Goal: Information Seeking & Learning: Learn about a topic

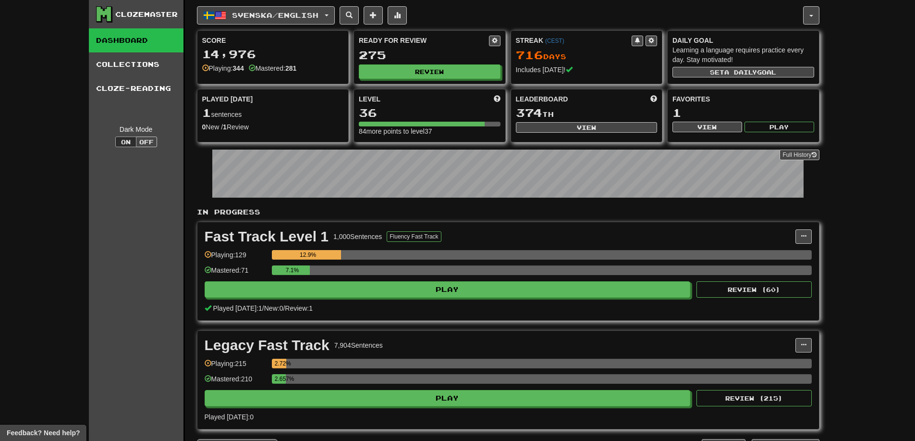
click at [32, 86] on div "Clozemaster Dashboard Collections Cloze-Reading Dark Mode On Off Dashboard Coll…" at bounding box center [457, 230] width 915 height 461
click at [248, 14] on span "Svenska / English" at bounding box center [275, 15] width 86 height 8
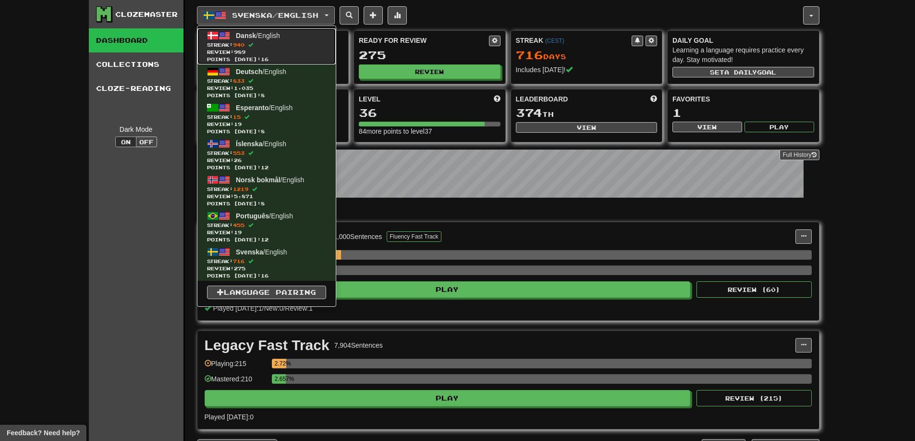
click at [252, 46] on span "Streak: 940" at bounding box center [266, 44] width 119 height 7
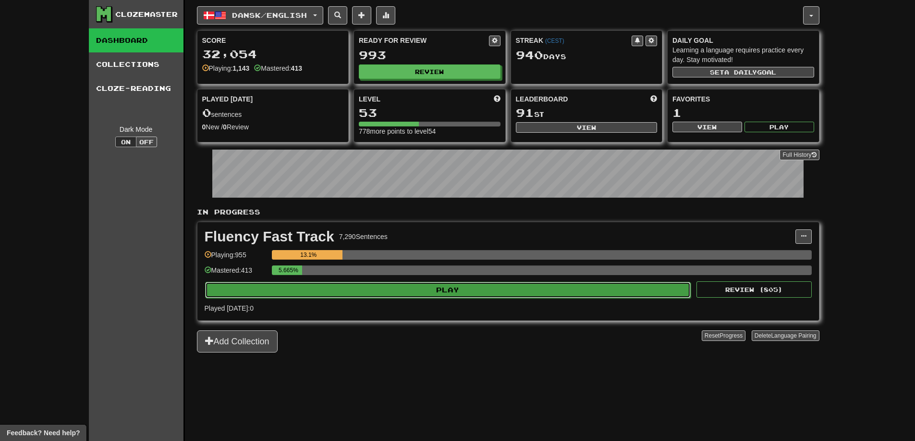
click at [390, 290] on button "Play" at bounding box center [448, 290] width 486 height 16
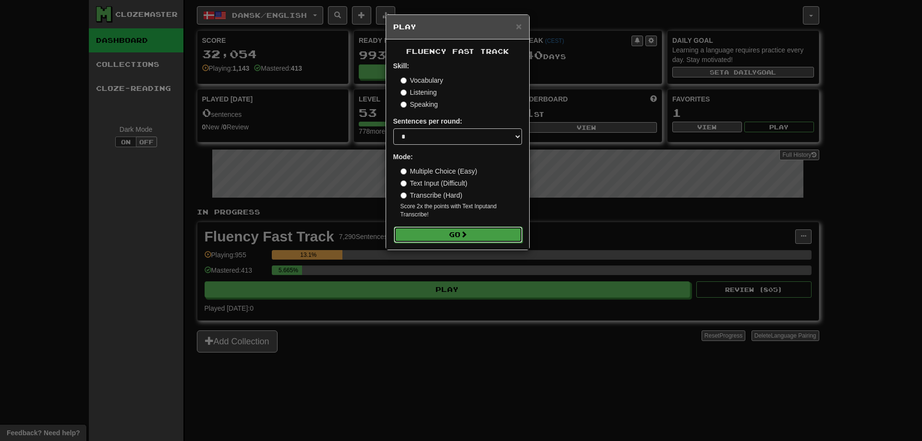
click at [459, 235] on button "Go" at bounding box center [458, 234] width 129 height 16
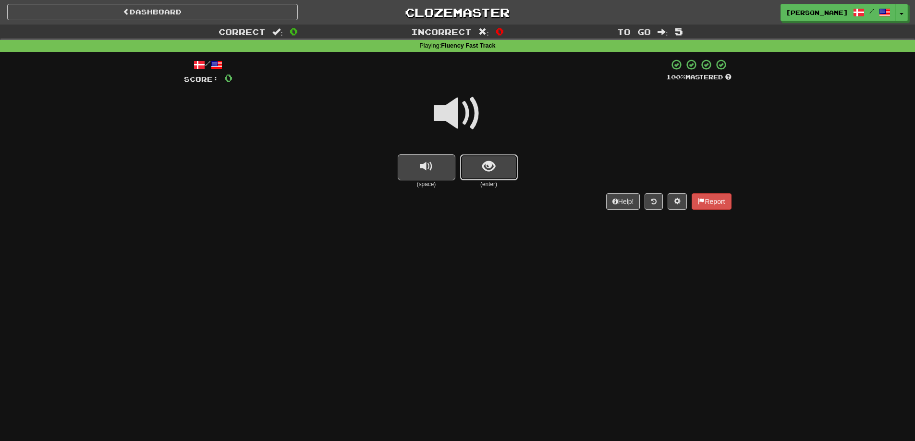
click at [489, 175] on button "show sentence" at bounding box center [489, 167] width 58 height 26
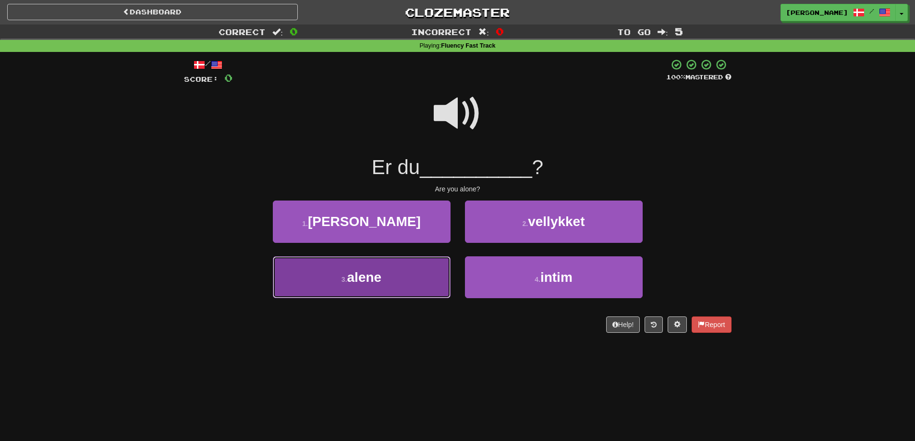
click at [407, 269] on button "3 . alene" at bounding box center [362, 277] width 178 height 42
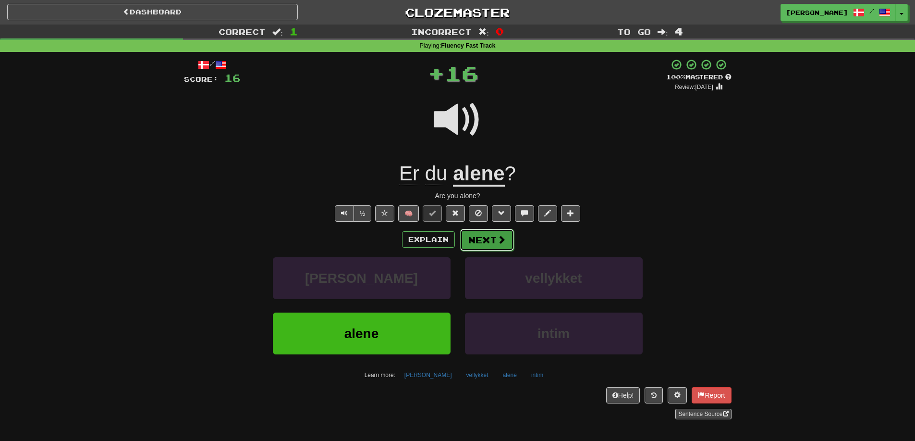
click at [484, 249] on button "Next" at bounding box center [487, 240] width 54 height 22
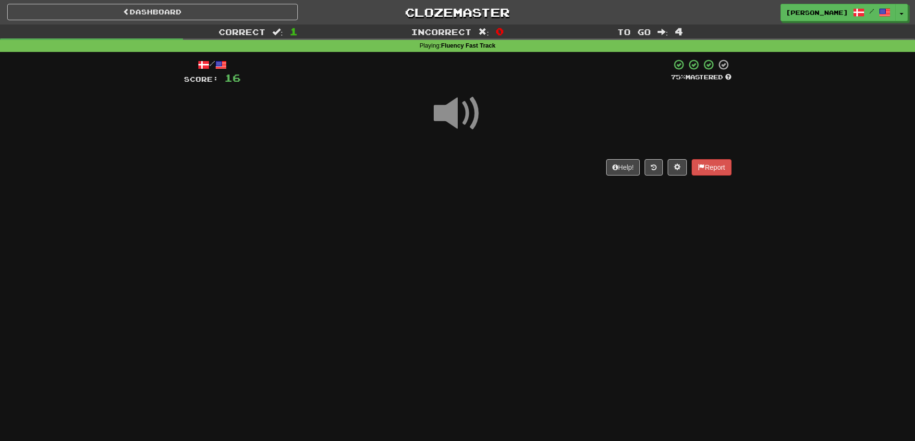
click at [147, 23] on div "Dashboard Clozemaster Thomas_Fal / Toggle Dropdown Dashboard Leaderboard Activi…" at bounding box center [457, 12] width 901 height 25
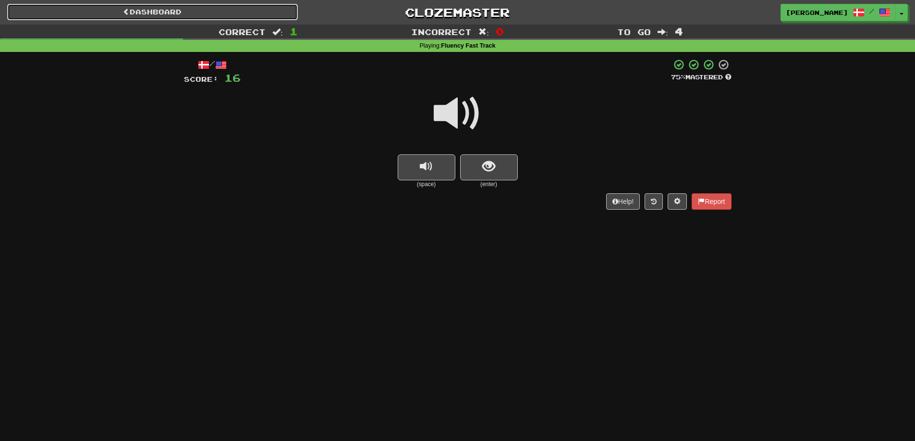
click at [141, 14] on link "Dashboard" at bounding box center [152, 12] width 291 height 16
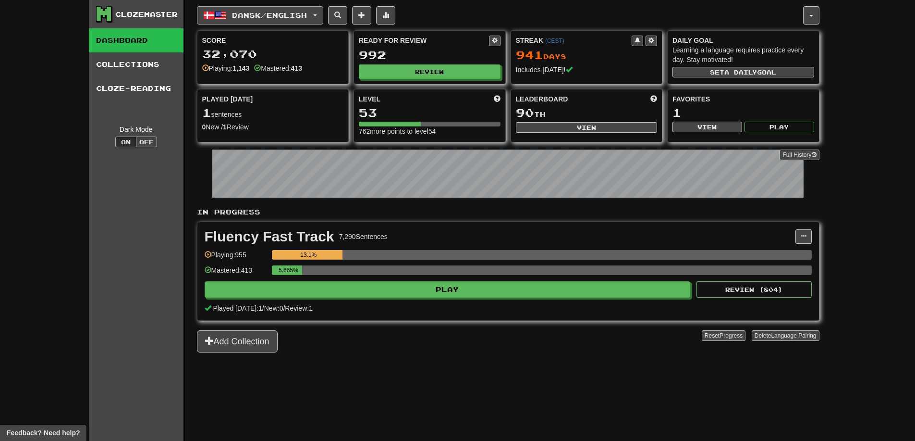
click at [271, 16] on span "Dansk / English" at bounding box center [269, 15] width 75 height 8
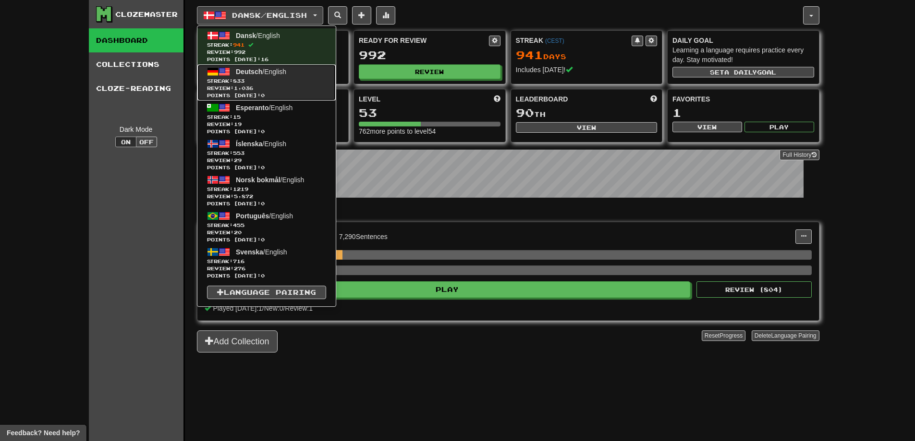
click at [267, 82] on span "Streak: 833" at bounding box center [266, 80] width 119 height 7
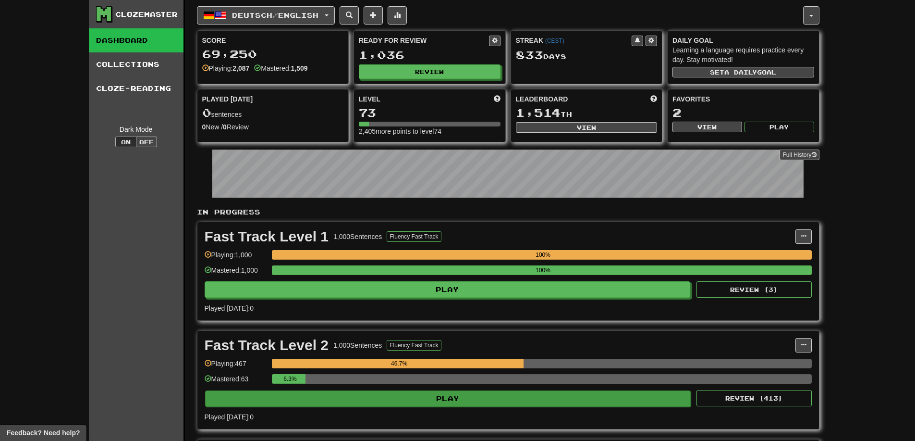
drag, startPoint x: 409, startPoint y: 387, endPoint x: 407, endPoint y: 401, distance: 13.6
click at [409, 392] on div "Fast Track Level 2 1,000 Sentences Fluency Fast Track Manage Sentences Unpin fr…" at bounding box center [508, 380] width 622 height 98
click at [407, 401] on button "Play" at bounding box center [448, 398] width 486 height 16
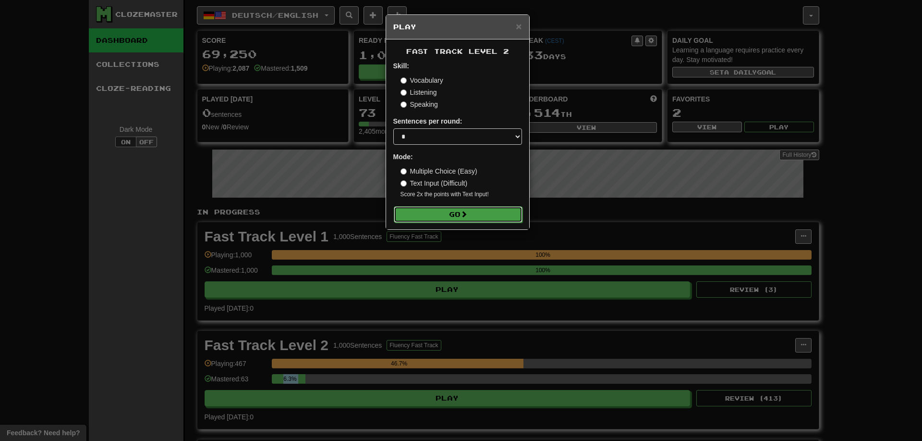
click at [445, 216] on button "Go" at bounding box center [458, 214] width 129 height 16
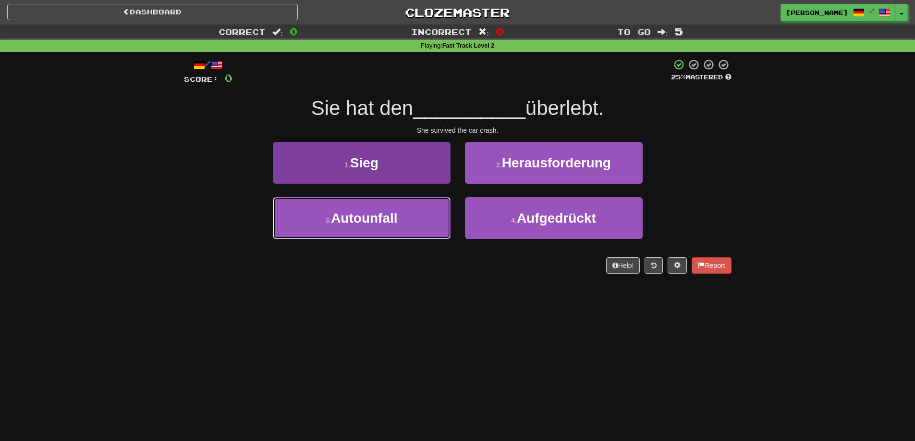
drag, startPoint x: 404, startPoint y: 220, endPoint x: 420, endPoint y: 218, distance: 17.0
click at [403, 221] on button "3 . Autounfall" at bounding box center [362, 218] width 178 height 42
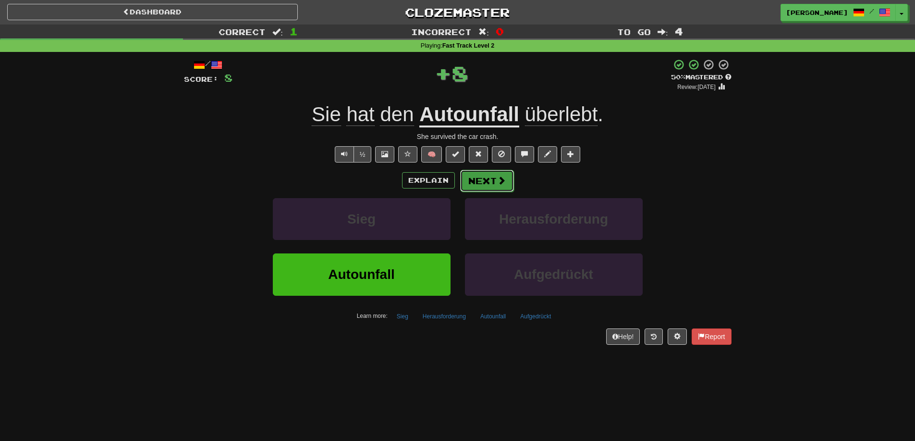
click at [499, 181] on span at bounding box center [501, 180] width 9 height 9
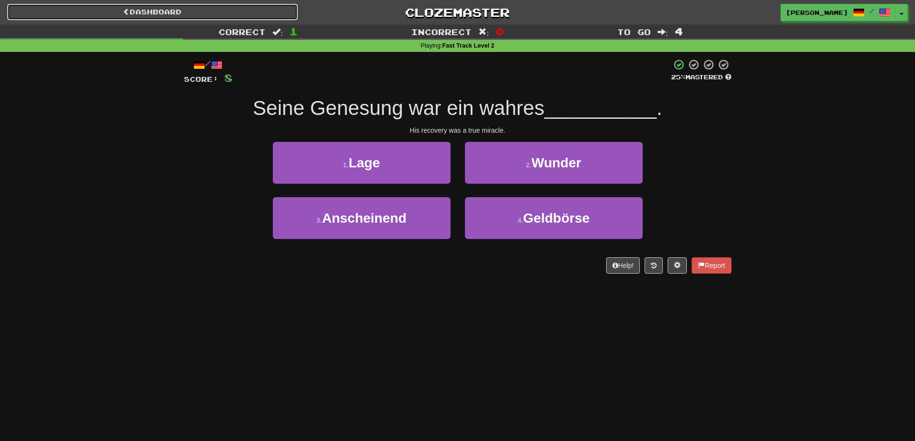
click at [212, 6] on link "Dashboard" at bounding box center [152, 12] width 291 height 16
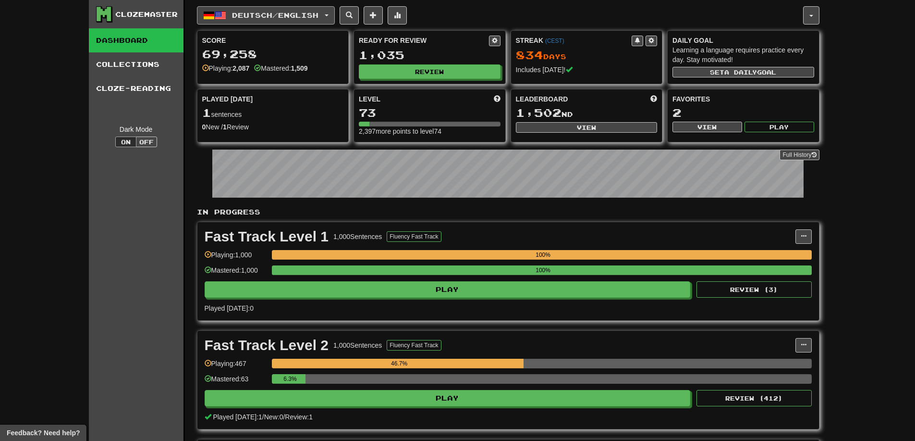
click at [283, 20] on button "Deutsch / English" at bounding box center [266, 15] width 138 height 18
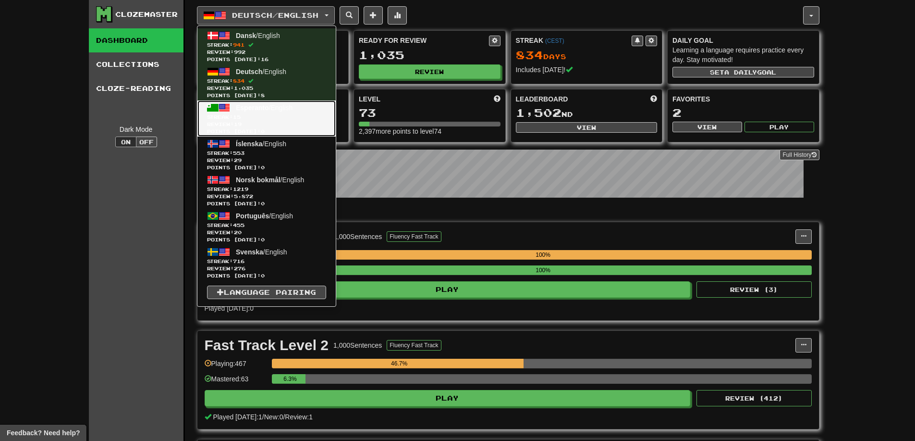
click at [274, 122] on span "Review: 19" at bounding box center [266, 124] width 119 height 7
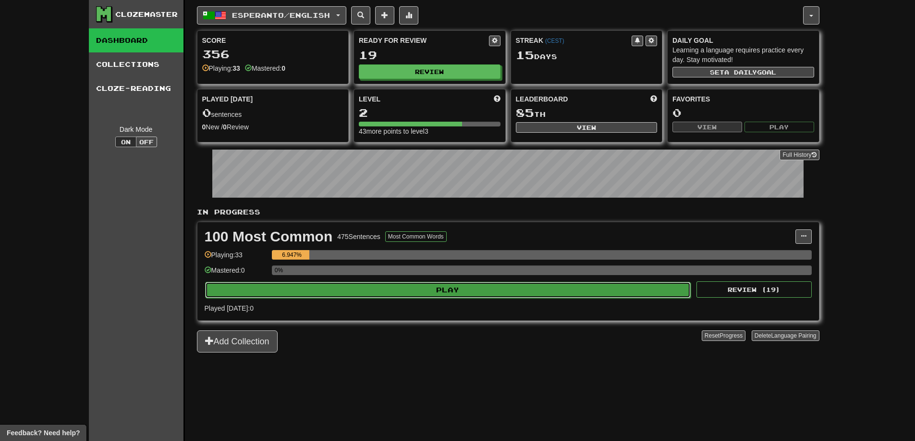
click at [364, 286] on button "Play" at bounding box center [448, 290] width 486 height 16
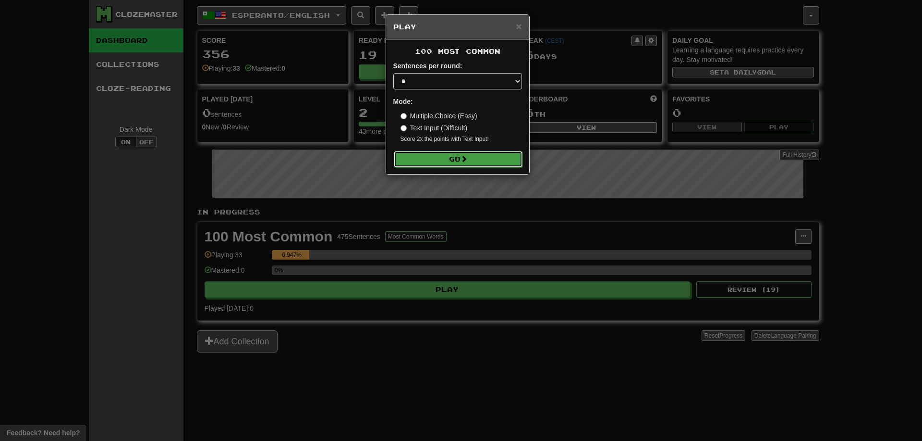
click at [446, 161] on button "Go" at bounding box center [458, 159] width 129 height 16
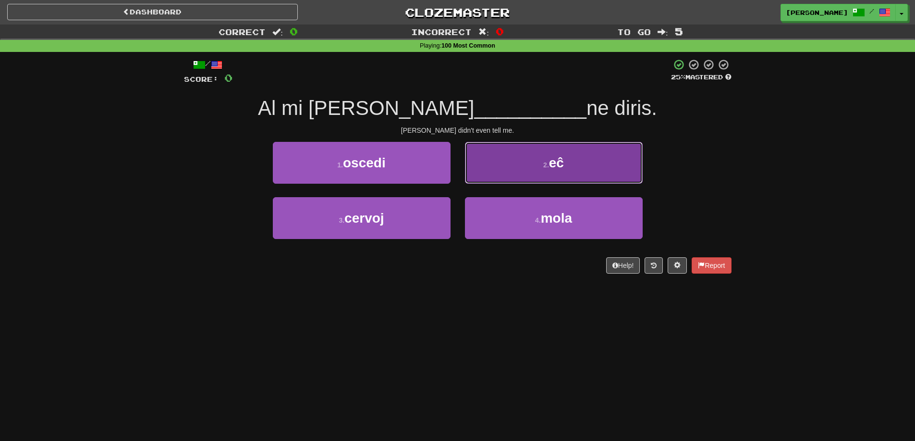
click at [519, 167] on button "2 . eĉ" at bounding box center [554, 163] width 178 height 42
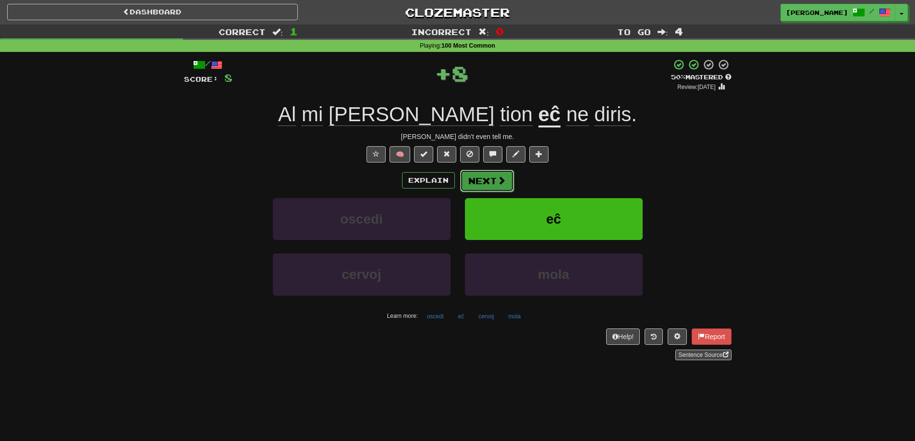
click at [486, 180] on button "Next" at bounding box center [487, 181] width 54 height 22
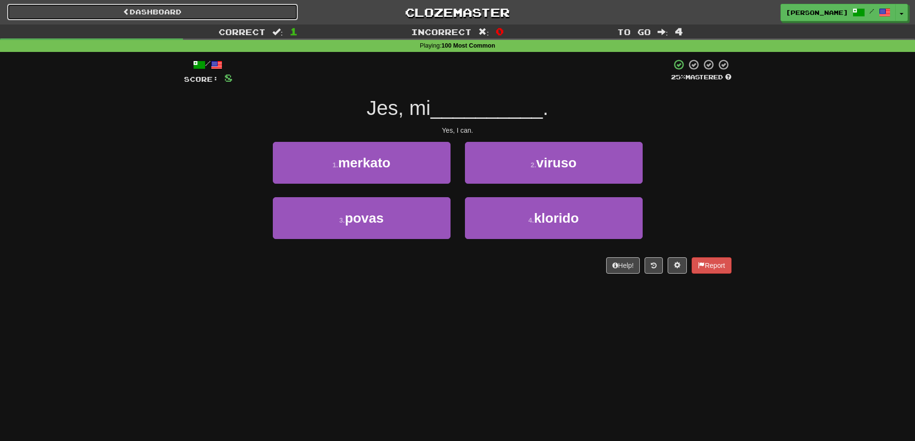
click at [179, 8] on link "Dashboard" at bounding box center [152, 12] width 291 height 16
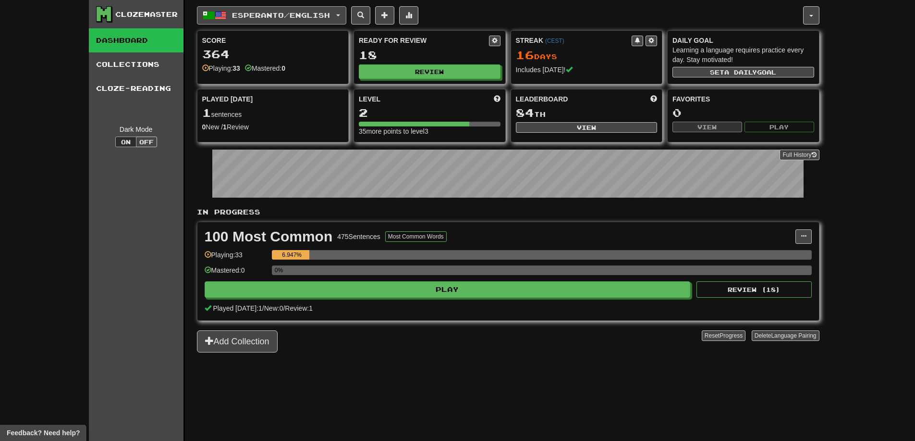
click at [309, 18] on span "Esperanto / English" at bounding box center [281, 15] width 98 height 8
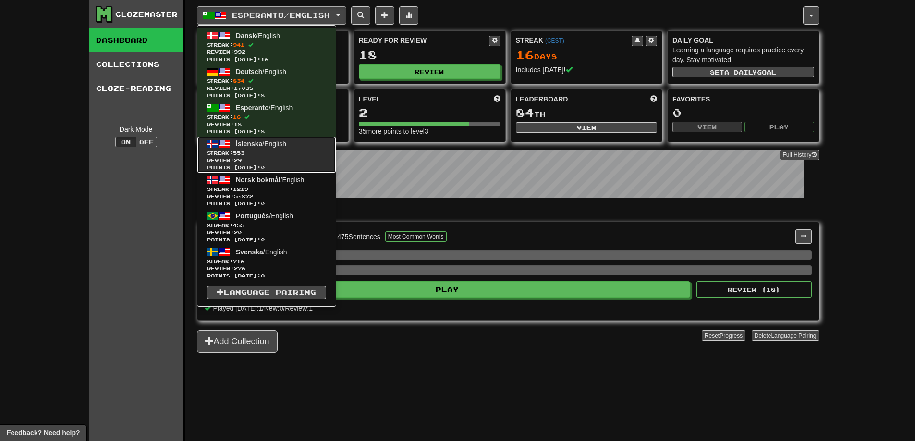
click at [263, 149] on span "Streak: 553" at bounding box center [266, 152] width 119 height 7
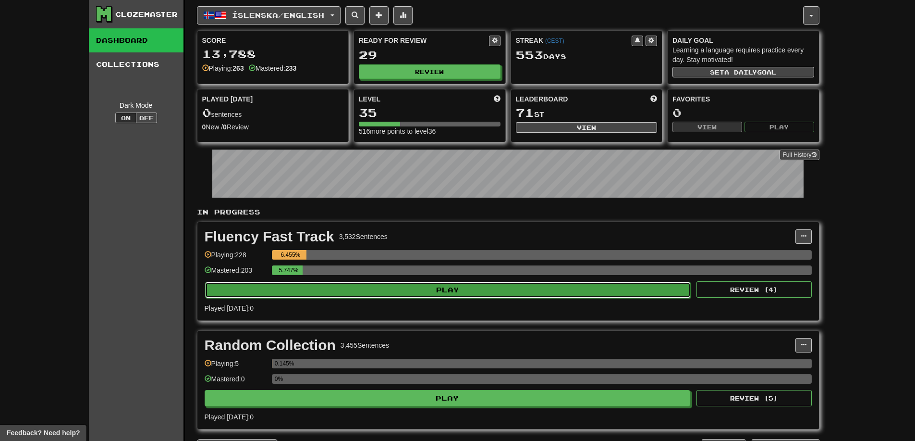
click at [462, 293] on button "Play" at bounding box center [448, 290] width 486 height 16
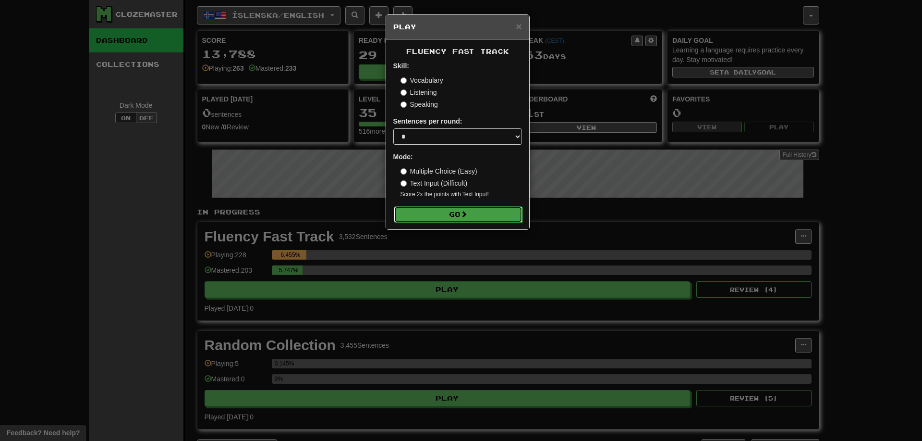
click at [477, 215] on button "Go" at bounding box center [458, 214] width 129 height 16
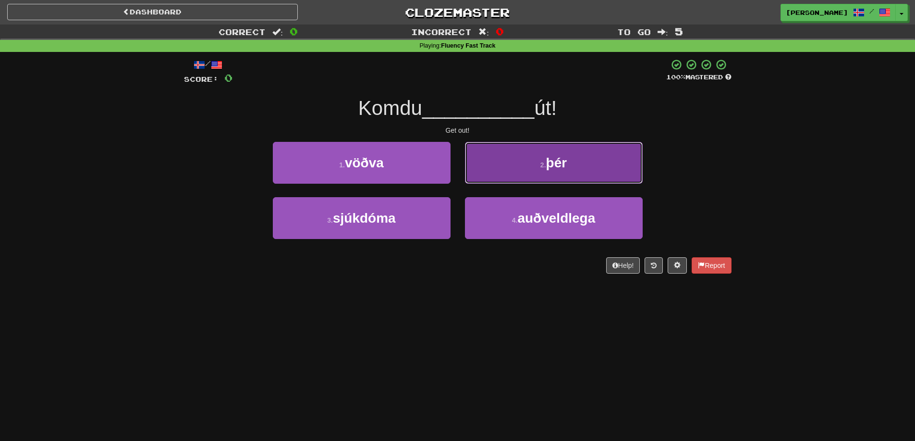
click at [541, 164] on small "2 ." at bounding box center [544, 165] width 6 height 8
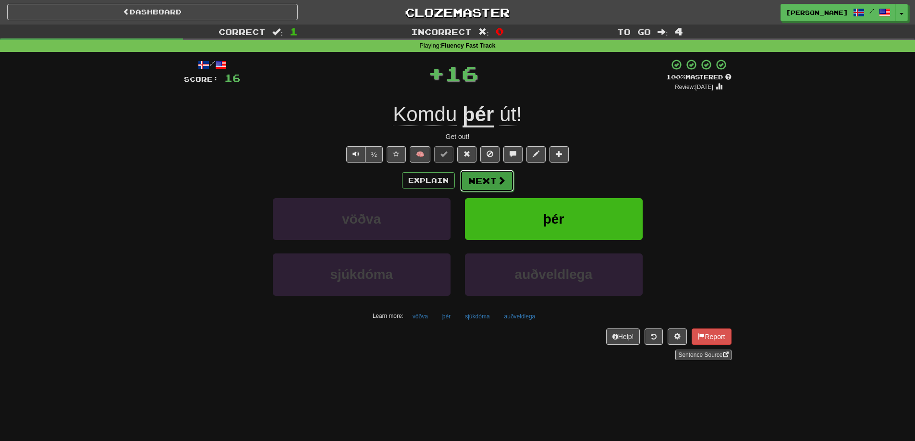
click at [490, 176] on button "Next" at bounding box center [487, 181] width 54 height 22
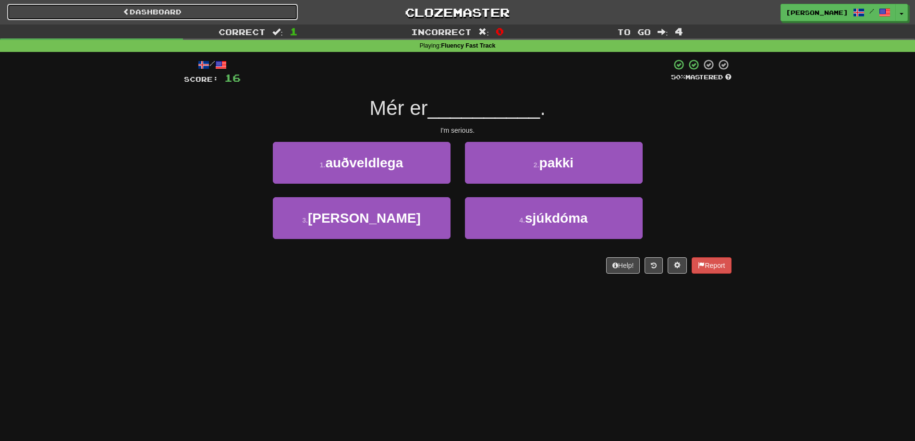
click at [244, 13] on link "Dashboard" at bounding box center [152, 12] width 291 height 16
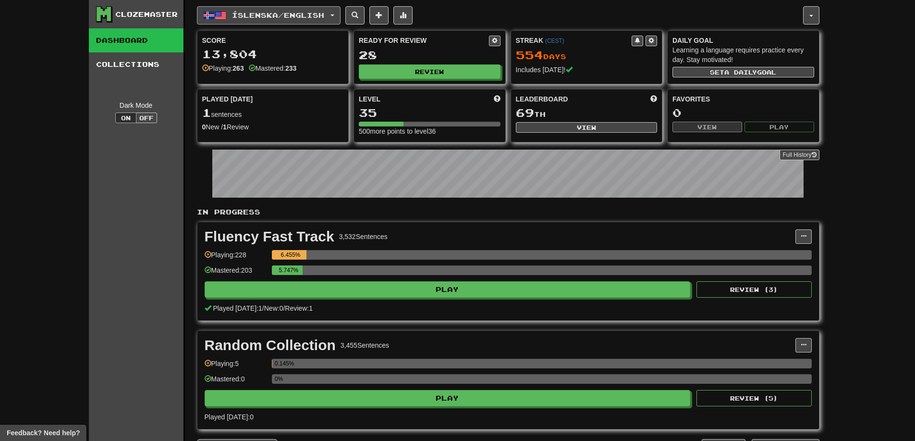
click at [278, 15] on span "Íslenska / English" at bounding box center [278, 15] width 92 height 8
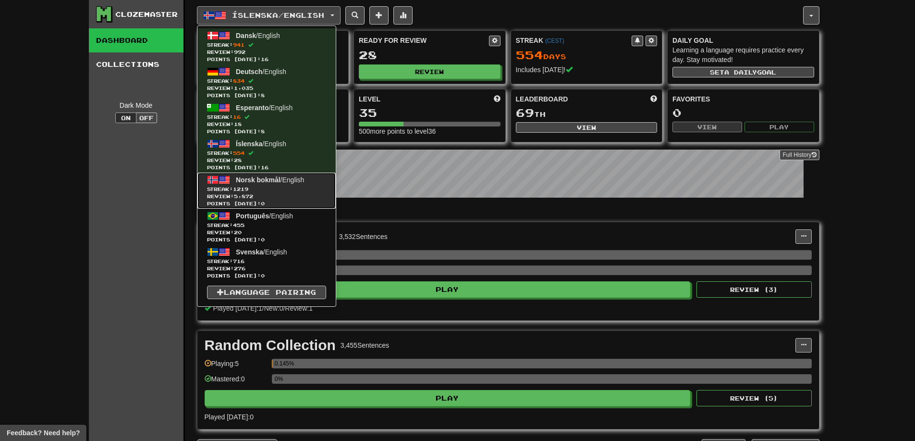
click at [250, 194] on span "Review: 5,872" at bounding box center [266, 196] width 119 height 7
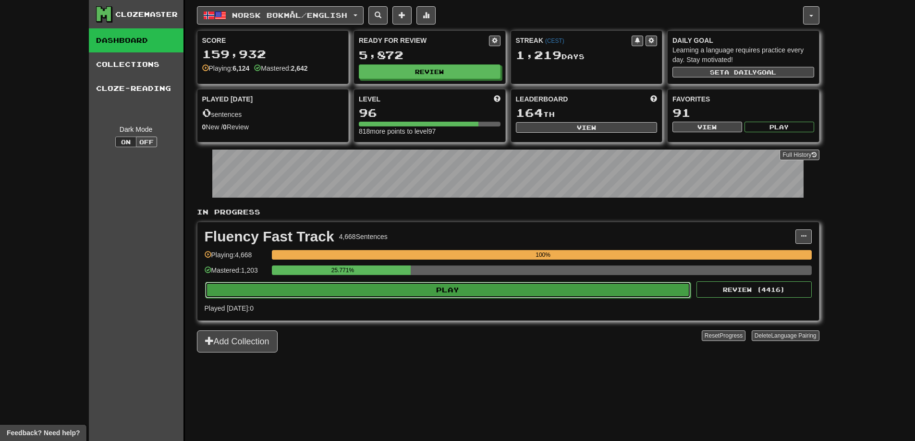
click at [458, 287] on button "Play" at bounding box center [448, 290] width 486 height 16
select select "**"
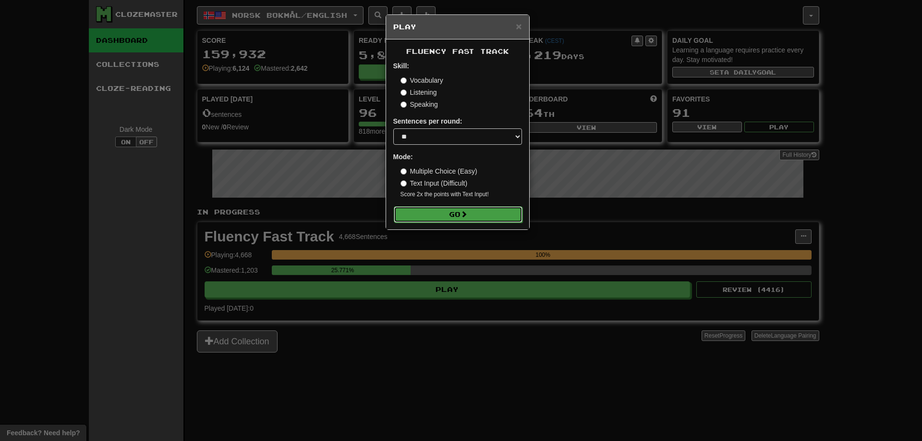
click at [469, 218] on button "Go" at bounding box center [458, 214] width 129 height 16
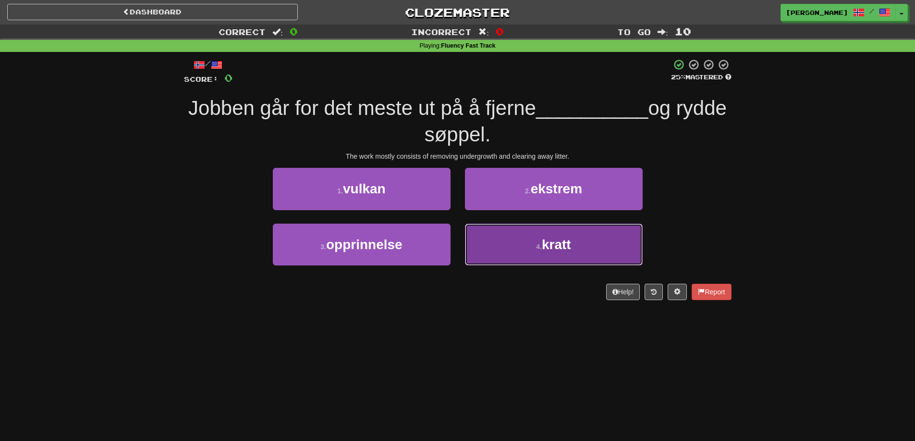
click at [542, 249] on span "kratt" at bounding box center [556, 244] width 29 height 15
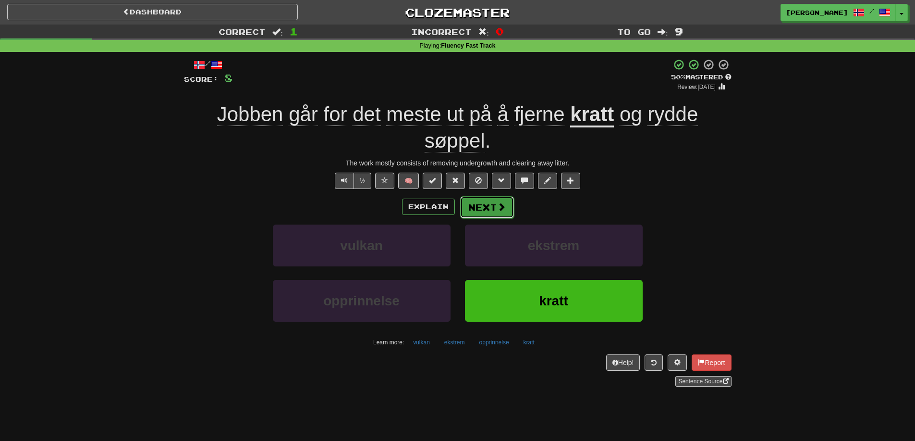
click at [491, 210] on button "Next" at bounding box center [487, 207] width 54 height 22
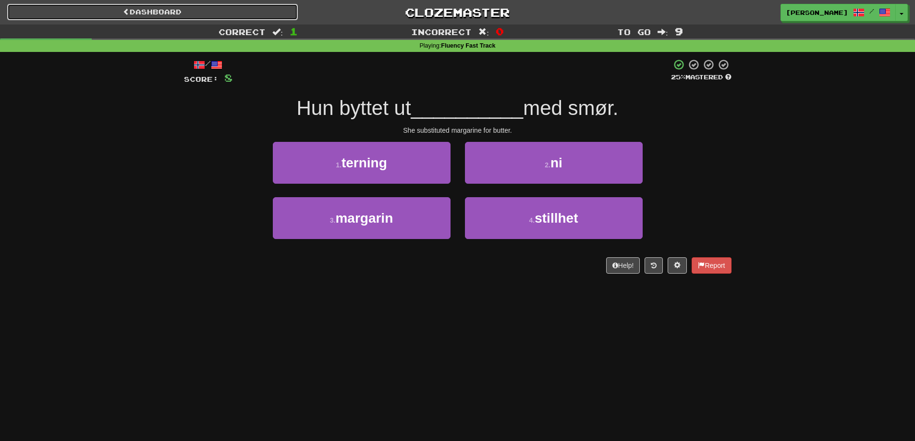
click at [162, 8] on link "Dashboard" at bounding box center [152, 12] width 291 height 16
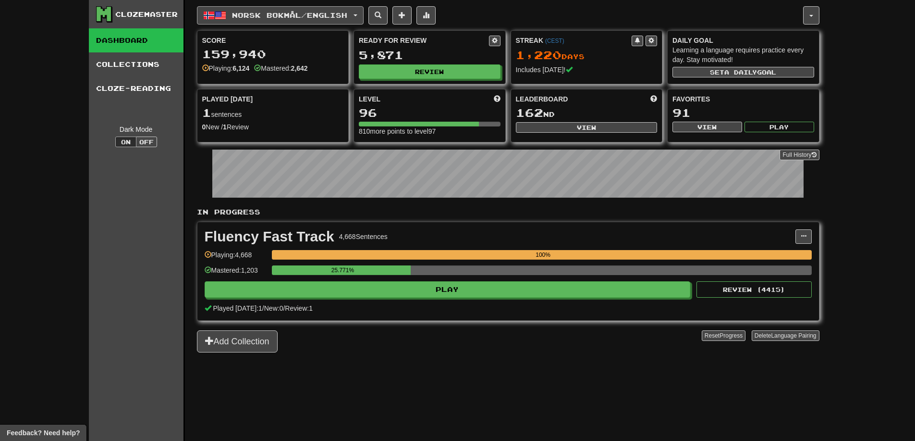
click at [271, 13] on button "Norsk bokmål / English" at bounding box center [280, 15] width 167 height 18
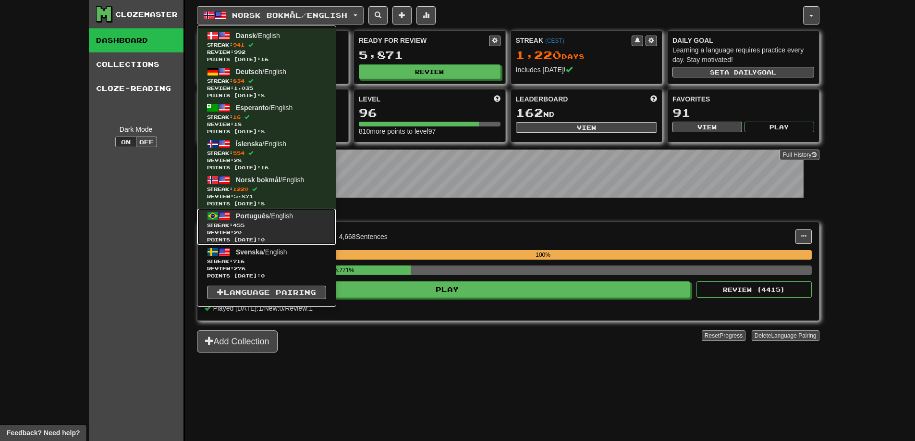
click at [233, 236] on span "Points today: 0" at bounding box center [266, 239] width 119 height 7
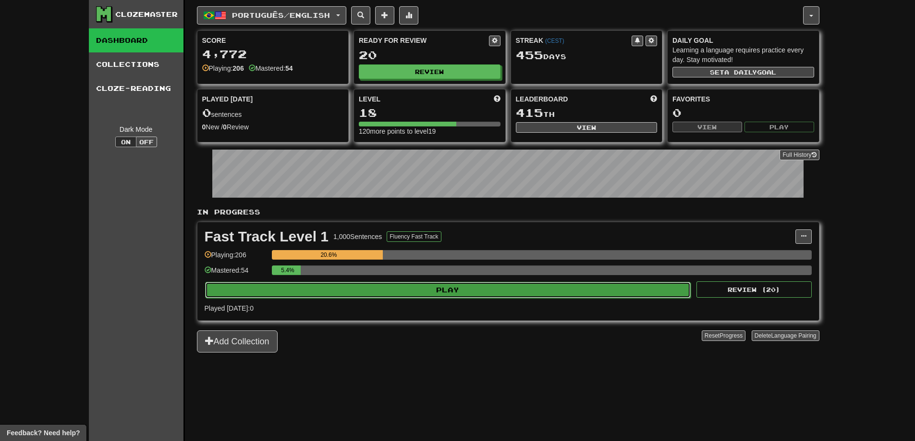
click at [469, 285] on button "Play" at bounding box center [448, 290] width 486 height 16
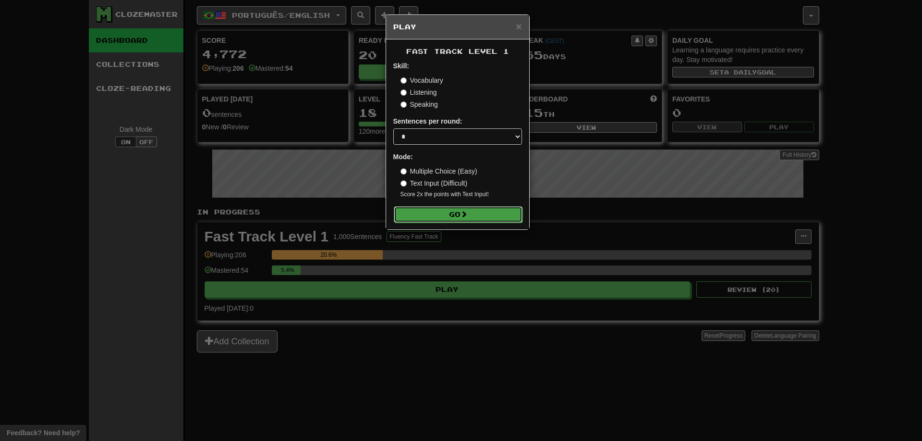
click at [450, 210] on button "Go" at bounding box center [458, 214] width 129 height 16
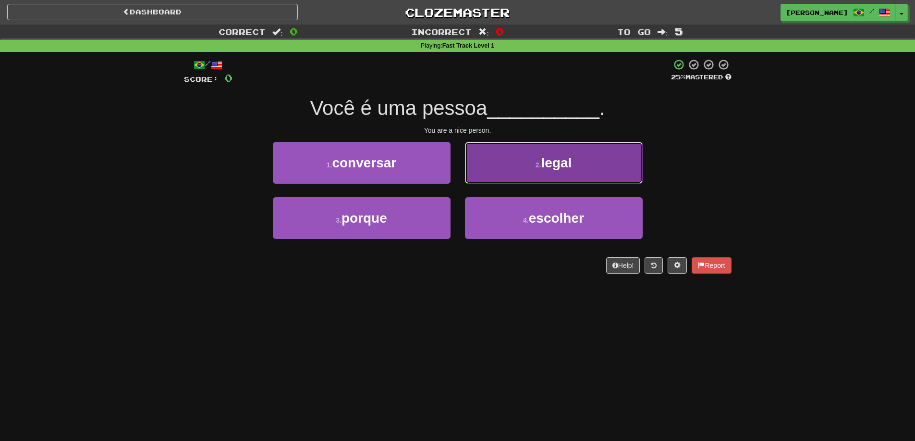
click at [506, 153] on button "2 . legal" at bounding box center [554, 163] width 178 height 42
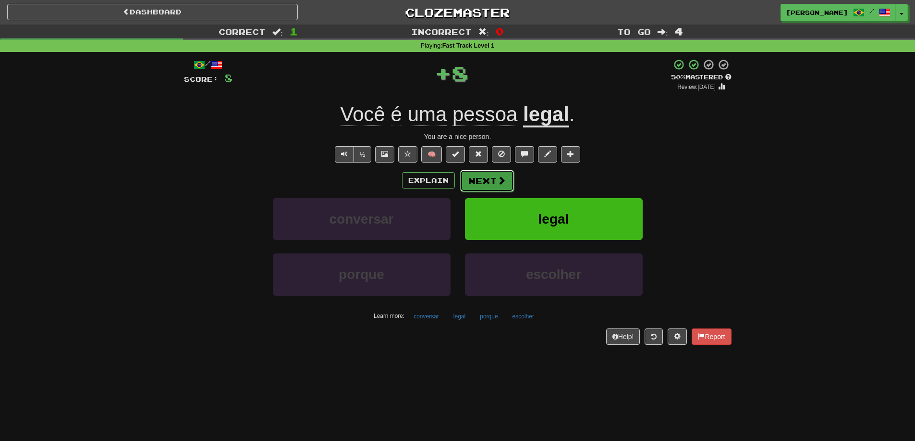
click at [490, 182] on button "Next" at bounding box center [487, 181] width 54 height 22
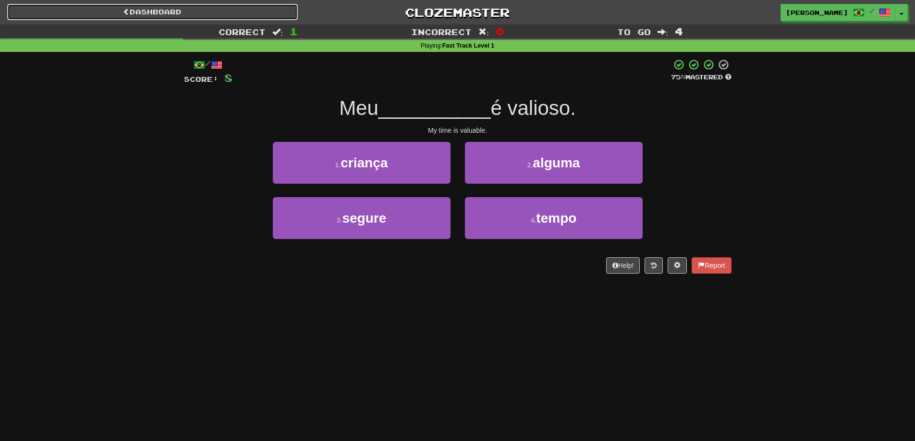
click at [186, 5] on link "Dashboard" at bounding box center [152, 12] width 291 height 16
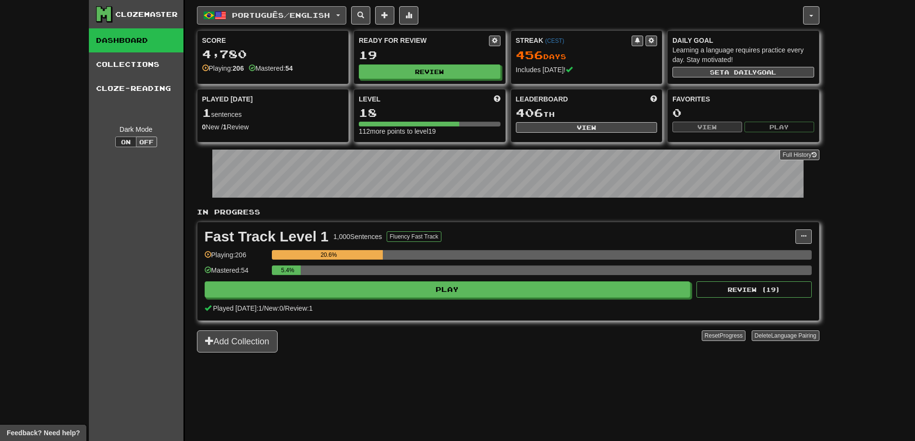
click at [223, 11] on span "button" at bounding box center [221, 16] width 12 height 12
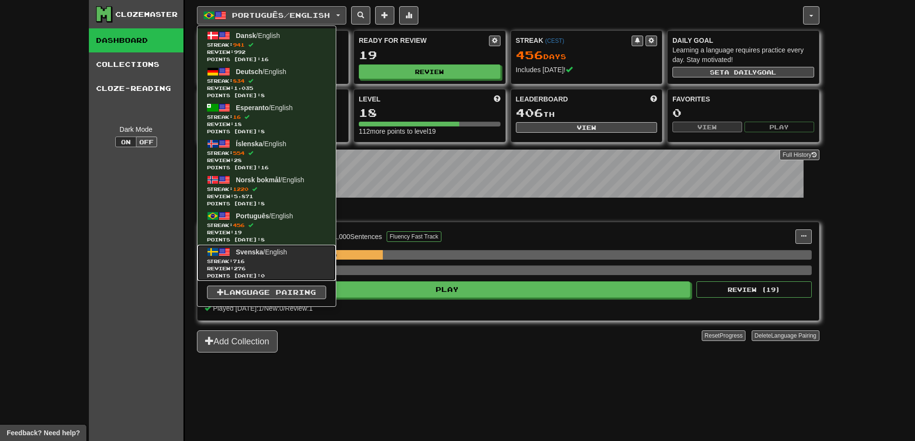
click at [245, 259] on span "716" at bounding box center [239, 261] width 12 height 6
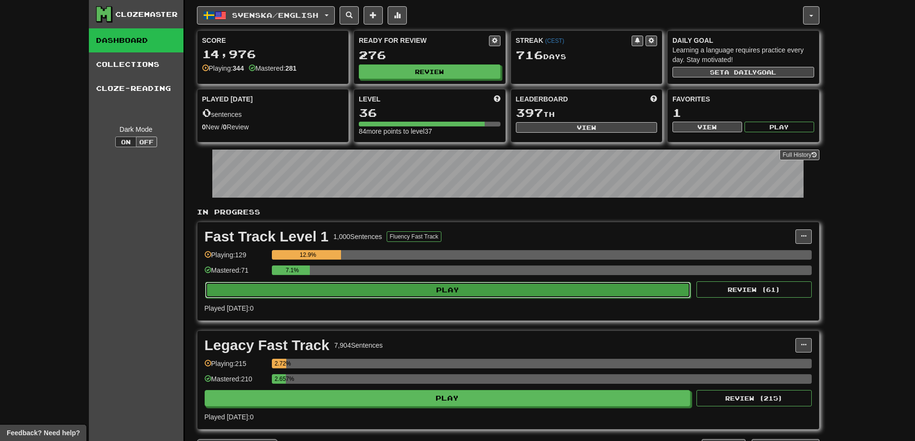
click at [447, 287] on button "Play" at bounding box center [448, 290] width 486 height 16
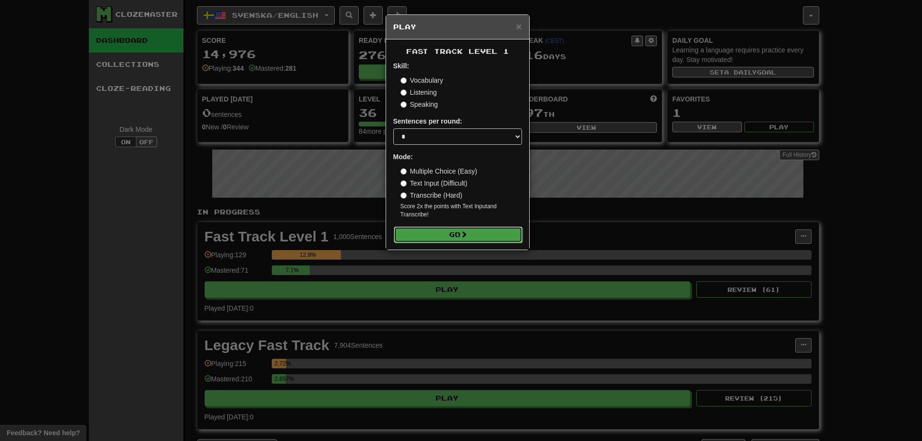
click at [446, 237] on button "Go" at bounding box center [458, 234] width 129 height 16
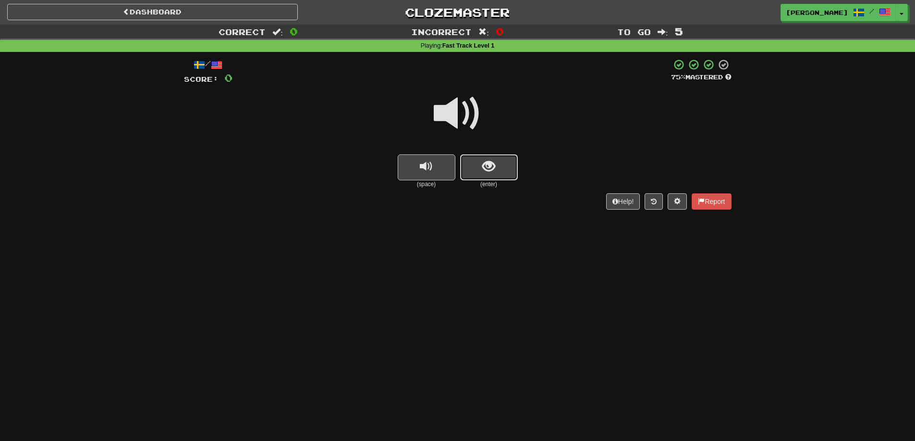
click at [487, 172] on span "show sentence" at bounding box center [488, 166] width 13 height 13
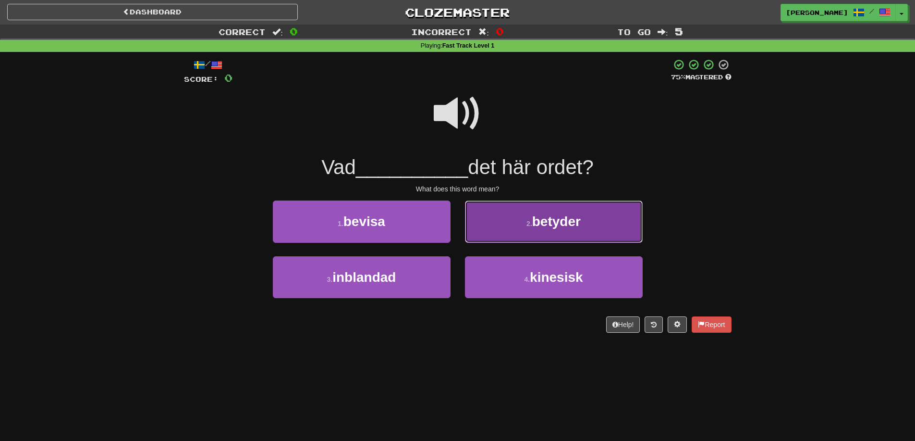
click at [515, 232] on button "2 . betyder" at bounding box center [554, 221] width 178 height 42
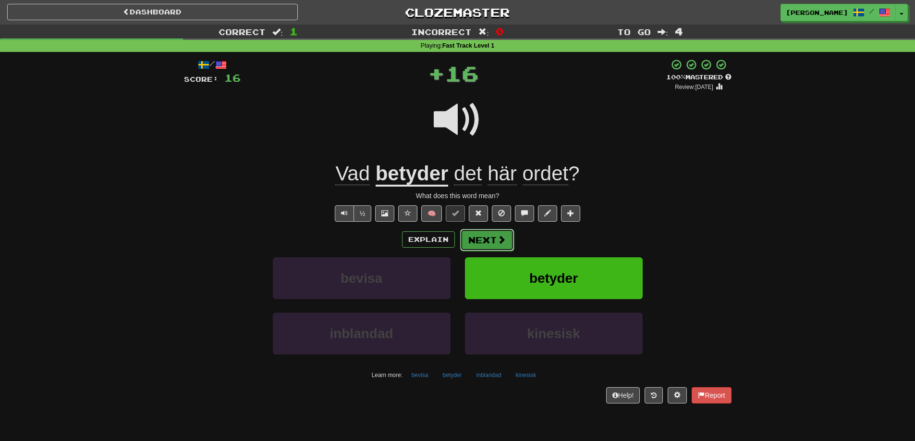
click at [500, 238] on span at bounding box center [501, 239] width 9 height 9
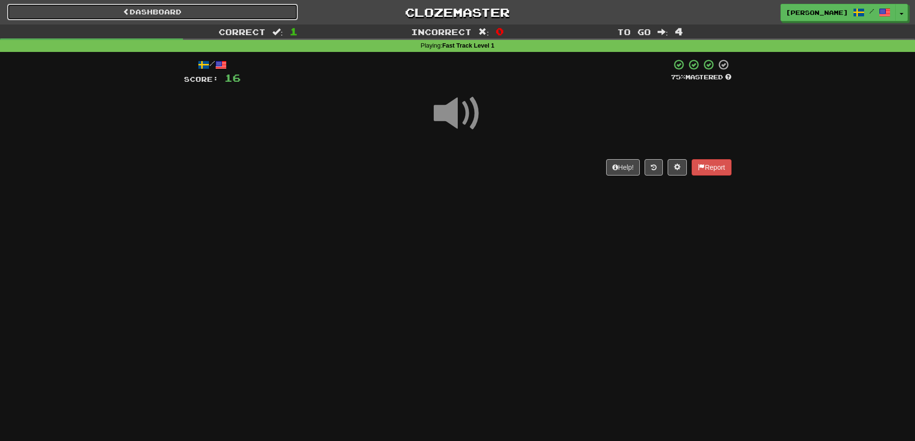
click at [130, 17] on link "Dashboard" at bounding box center [152, 12] width 291 height 16
